Goal: Task Accomplishment & Management: Manage account settings

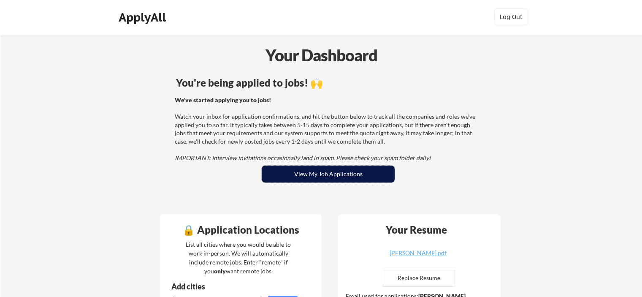
click at [311, 179] on button "View My Job Applications" at bounding box center [328, 174] width 133 height 17
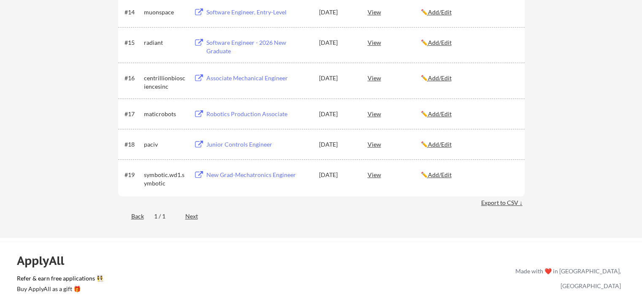
scroll to position [632, 0]
